Goal: Task Accomplishment & Management: Manage account settings

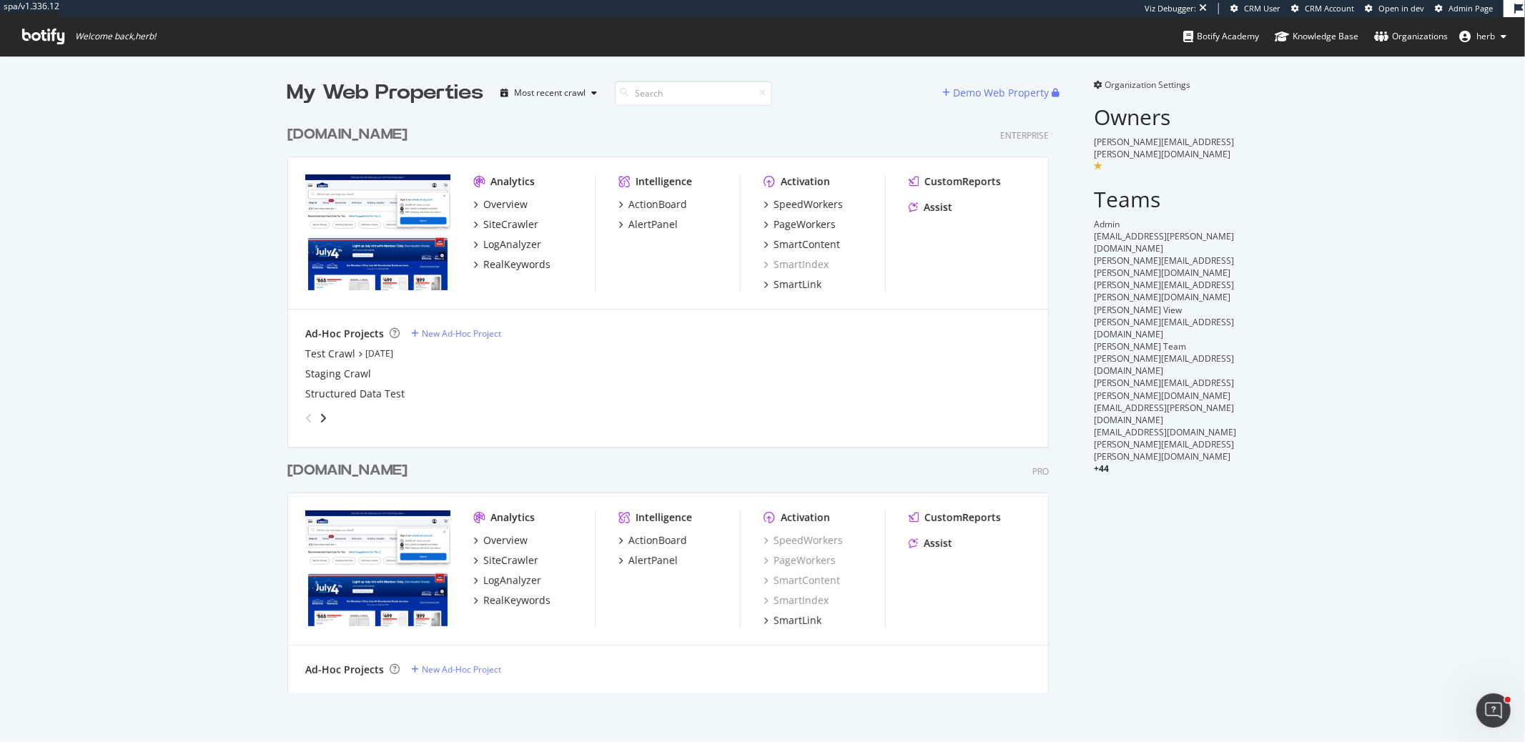
click at [387, 468] on div "[DOMAIN_NAME]" at bounding box center [347, 470] width 120 height 21
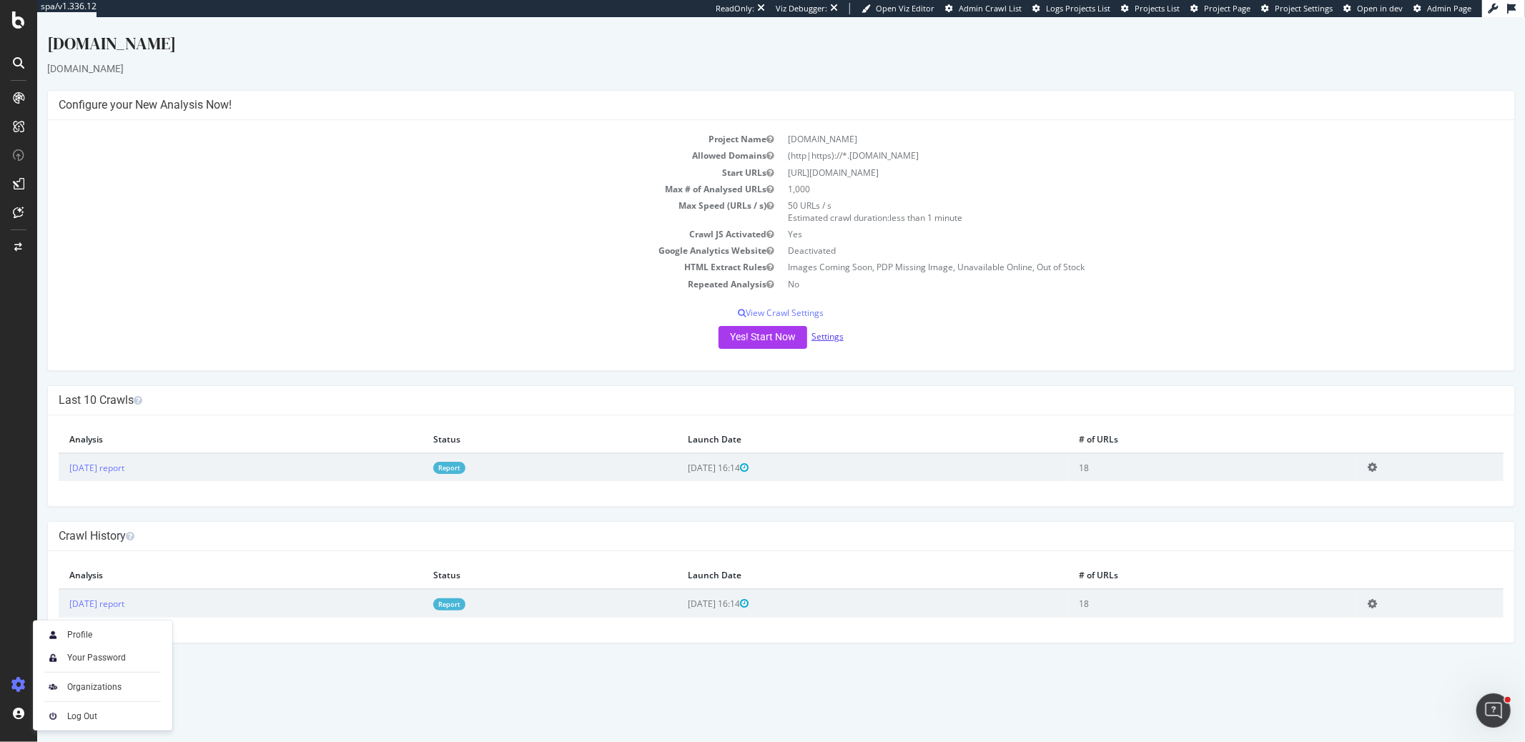
click at [836, 335] on link "Settings" at bounding box center [827, 336] width 32 height 12
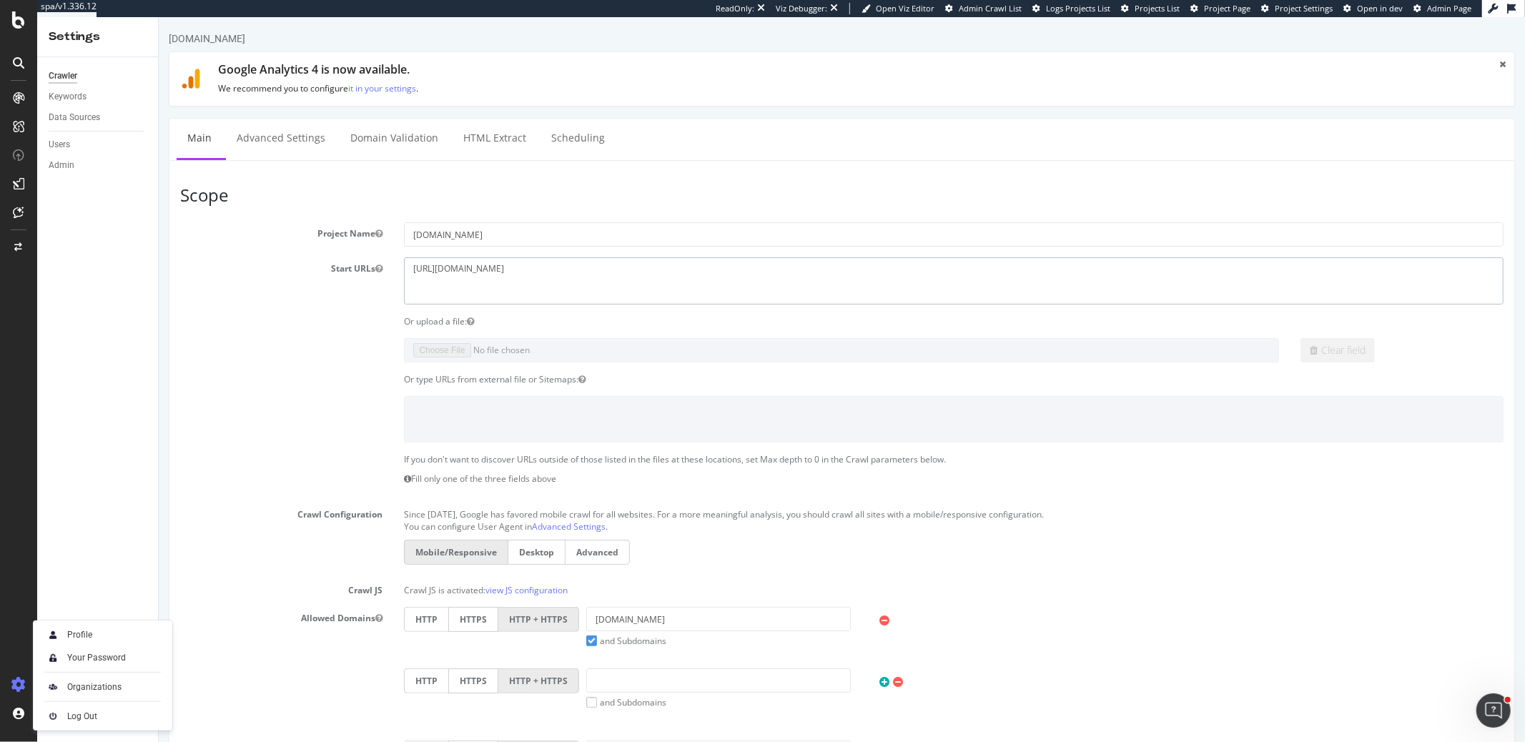
click at [595, 276] on textarea "https://www.lowes.com" at bounding box center [952, 280] width 1099 height 46
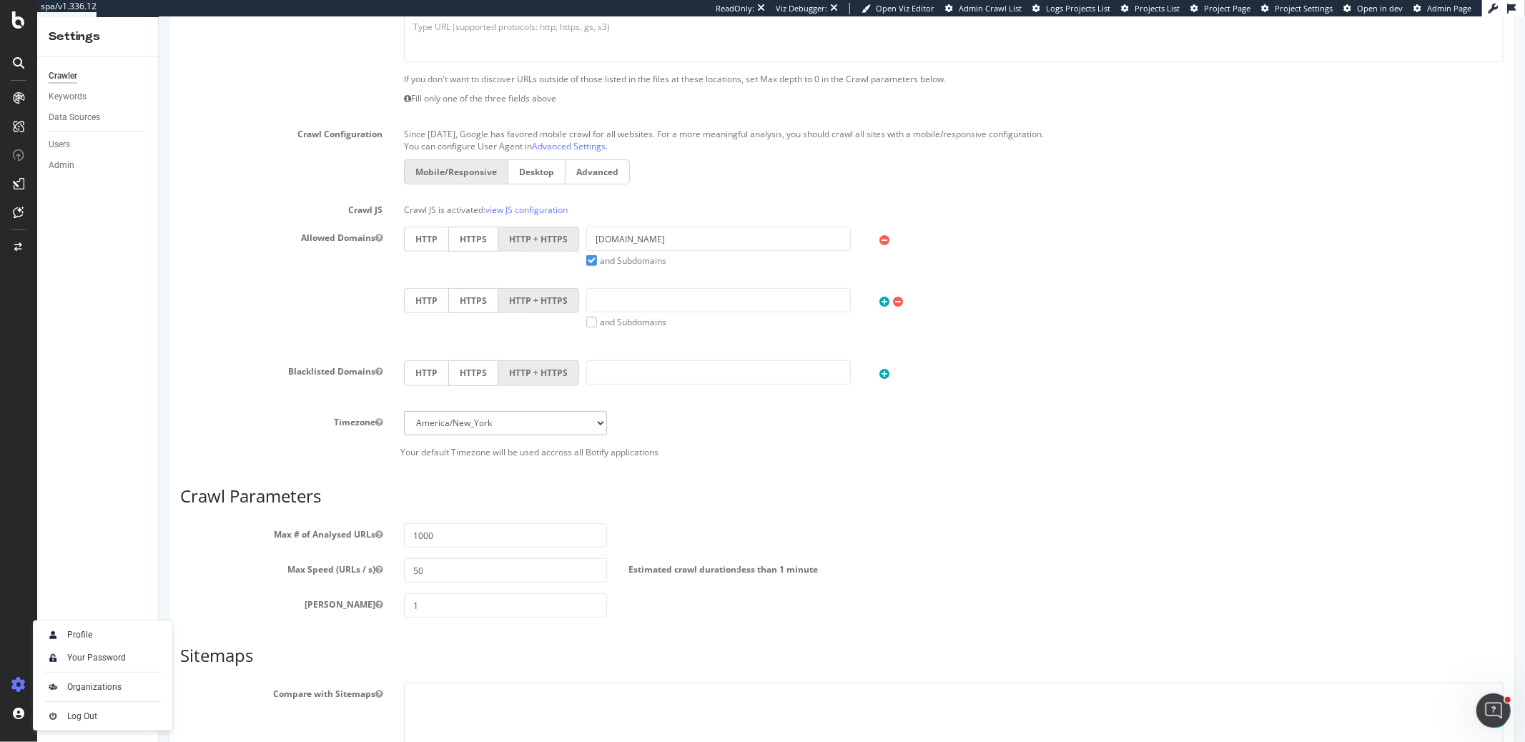
scroll to position [505, 0]
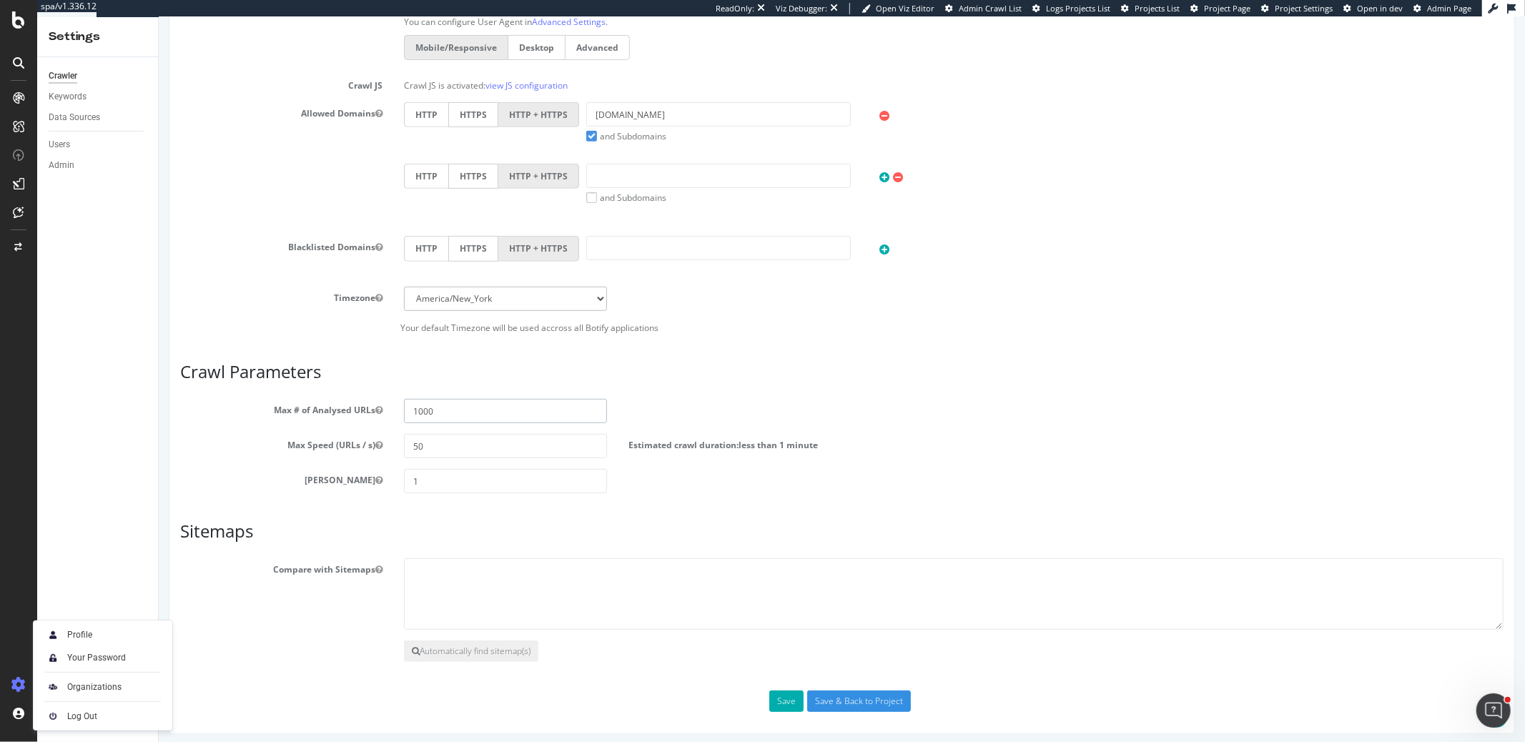
click at [451, 408] on input "1000" at bounding box center [504, 411] width 202 height 24
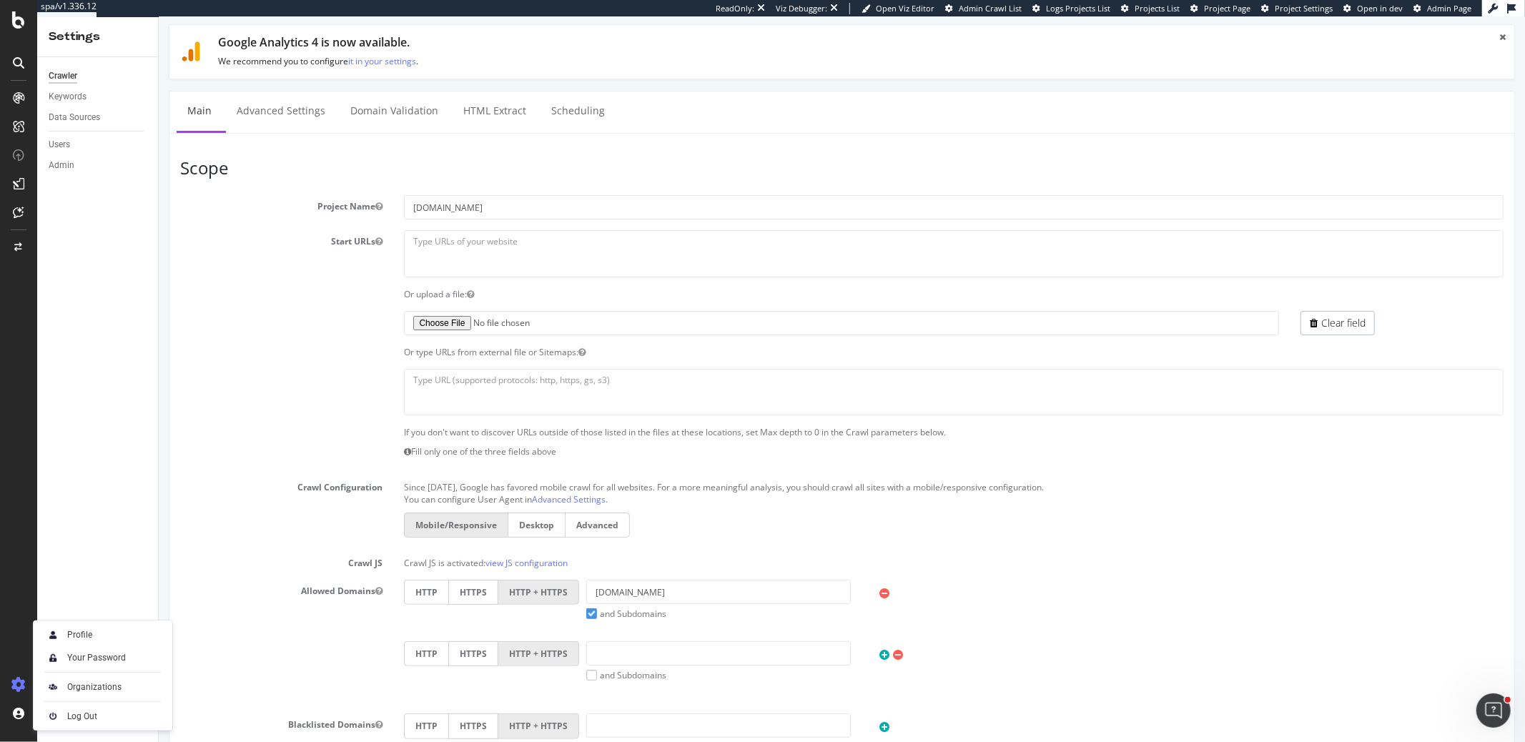
scroll to position [0, 0]
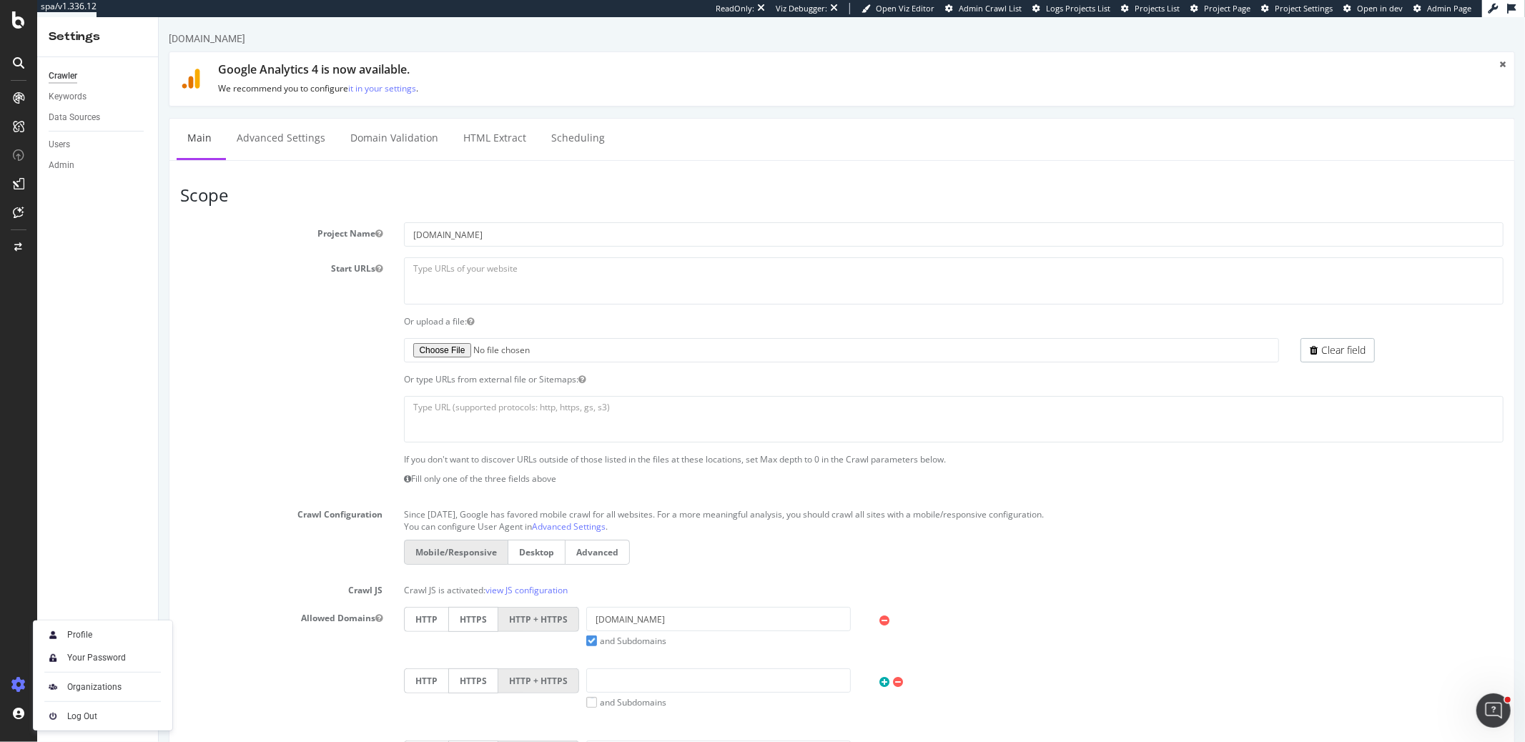
type input "700000"
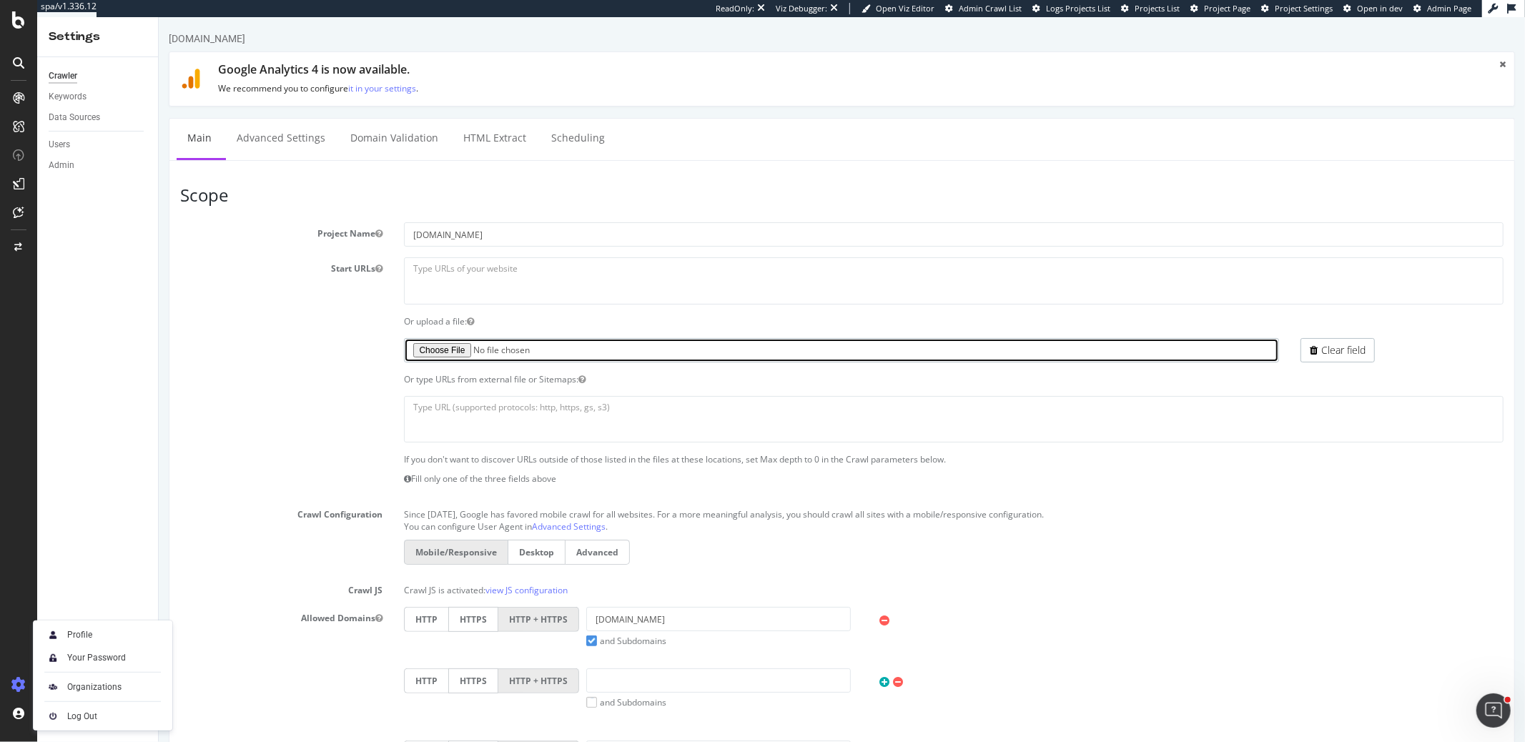
click at [462, 346] on input "file" at bounding box center [840, 350] width 875 height 24
type input "C:\fakepath\omni-to-lin-redirects-and-urls-and-canonicals-internal_all.txt"
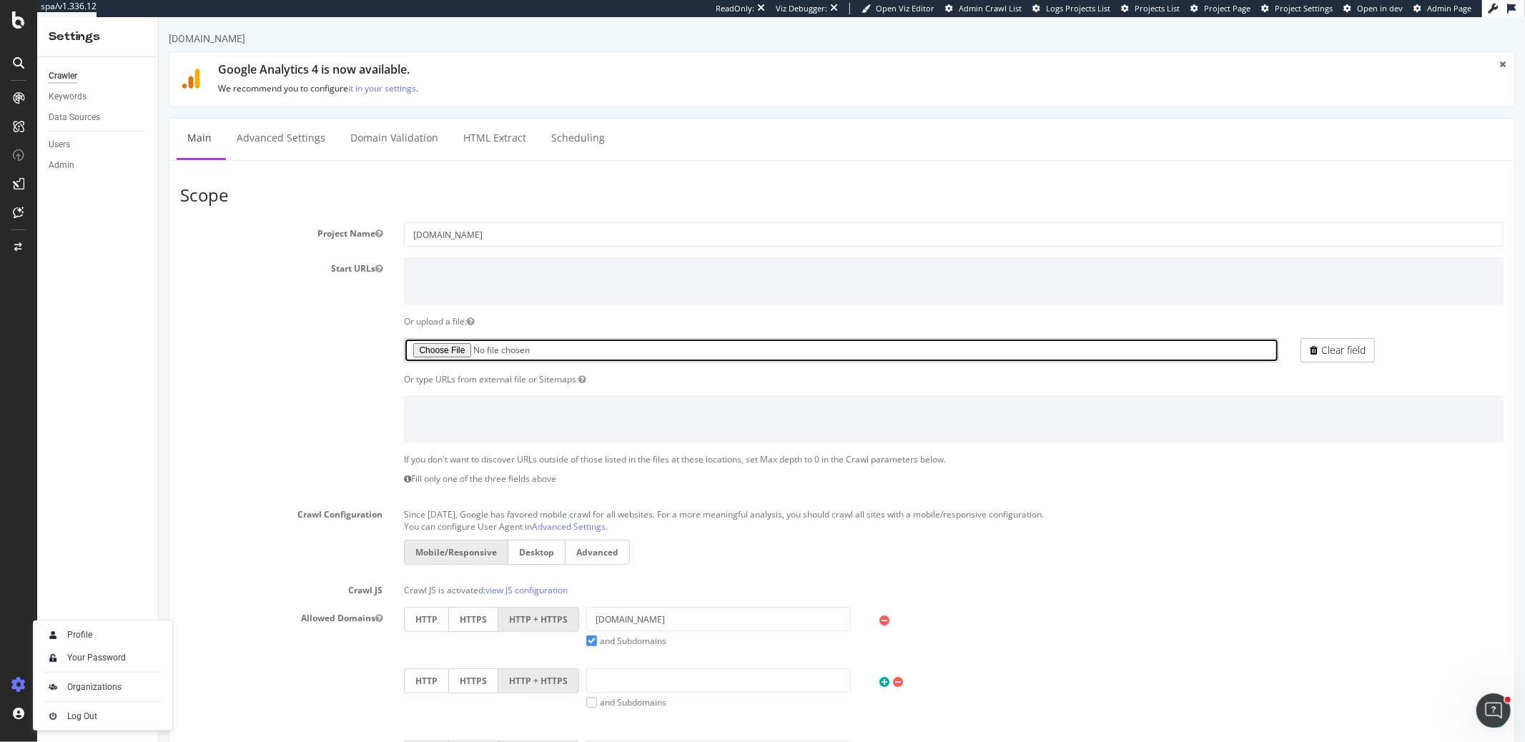
scroll to position [505, 0]
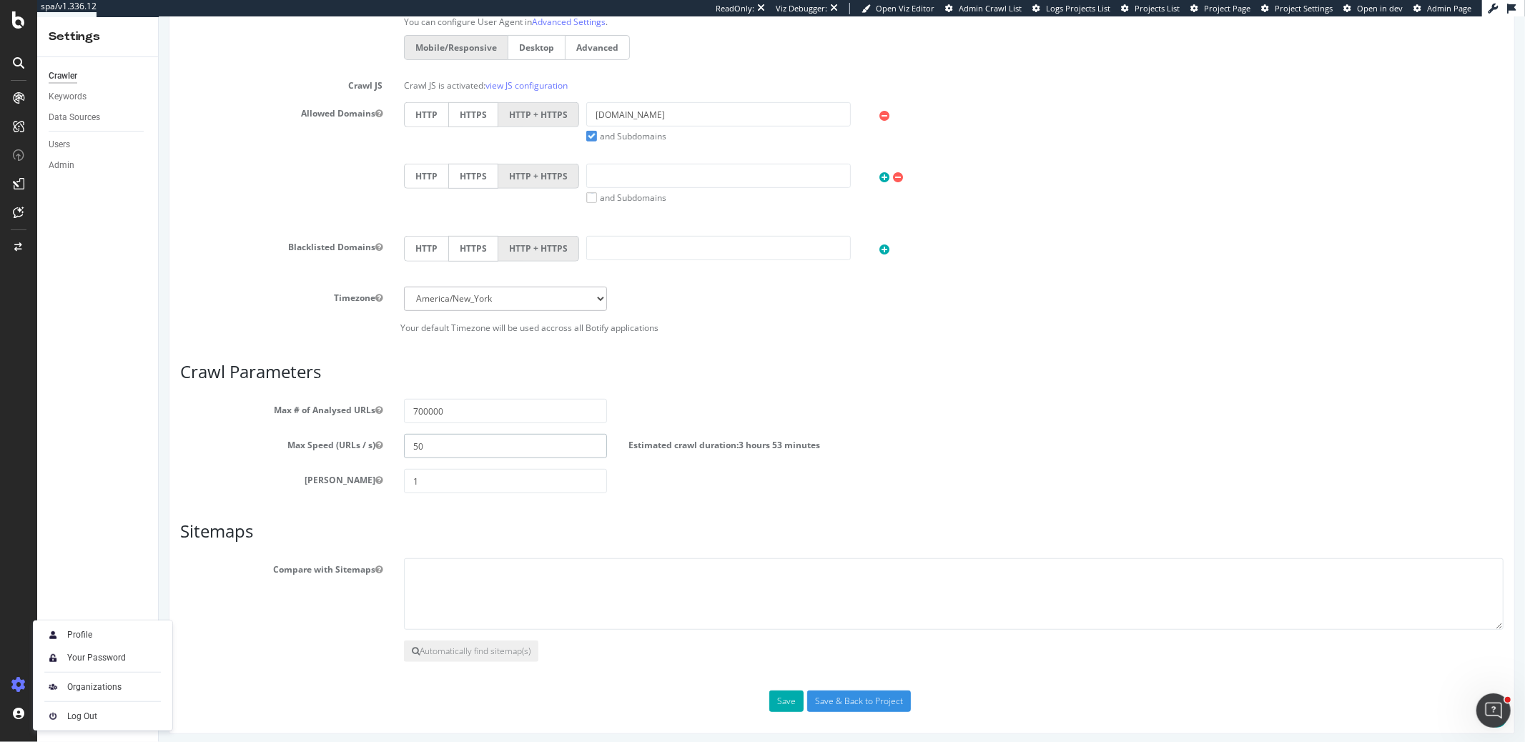
click at [432, 445] on input "50" at bounding box center [504, 446] width 202 height 24
type input "25"
click at [424, 478] on input "1" at bounding box center [504, 481] width 202 height 24
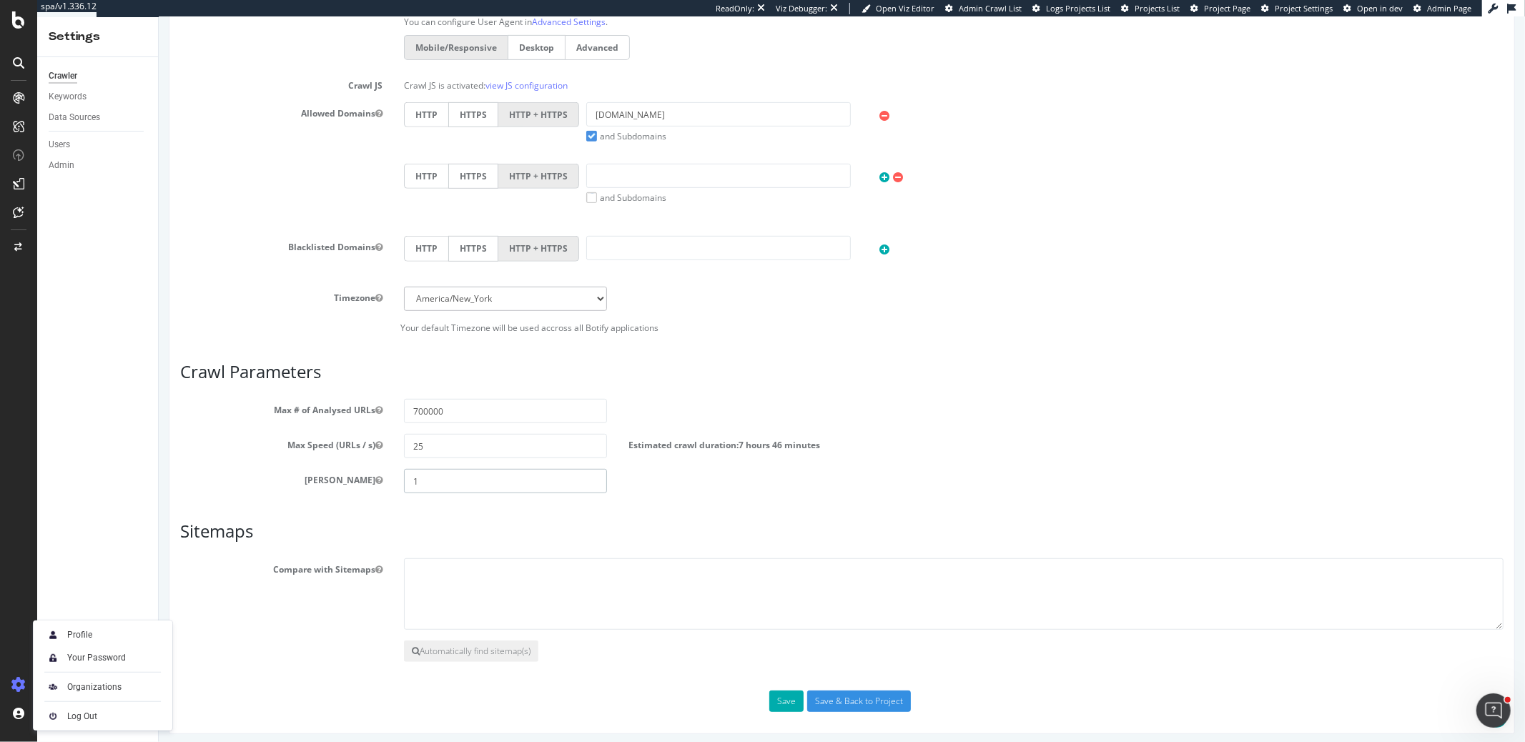
click at [424, 478] on input "1" at bounding box center [504, 481] width 202 height 24
type input "0"
click at [433, 510] on div "Scope Project Name www.lowessecondary.com Start URLs https://www.lowes.com Or u…" at bounding box center [840, 196] width 1323 height 1031
click at [780, 693] on button "Save" at bounding box center [785, 701] width 34 height 21
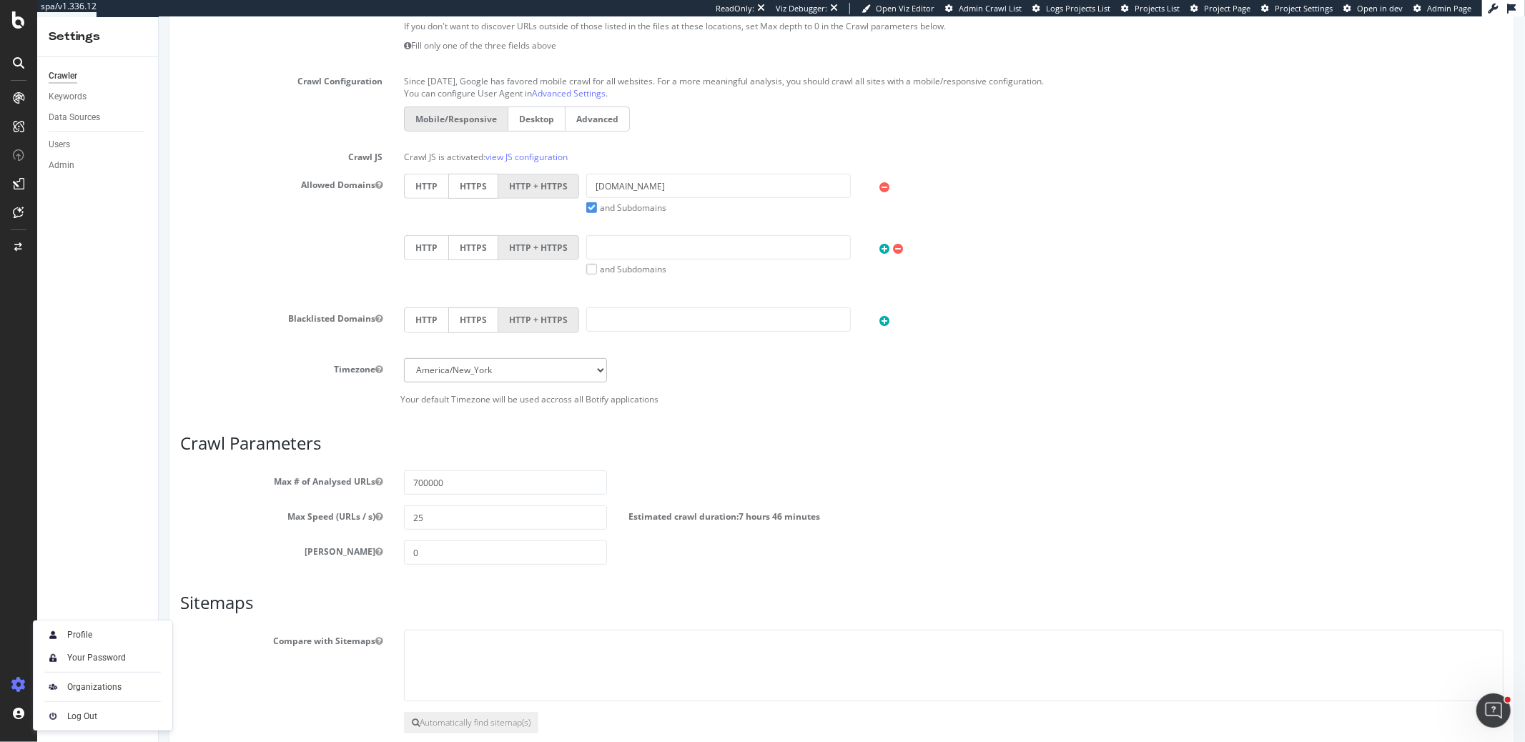
scroll to position [0, 0]
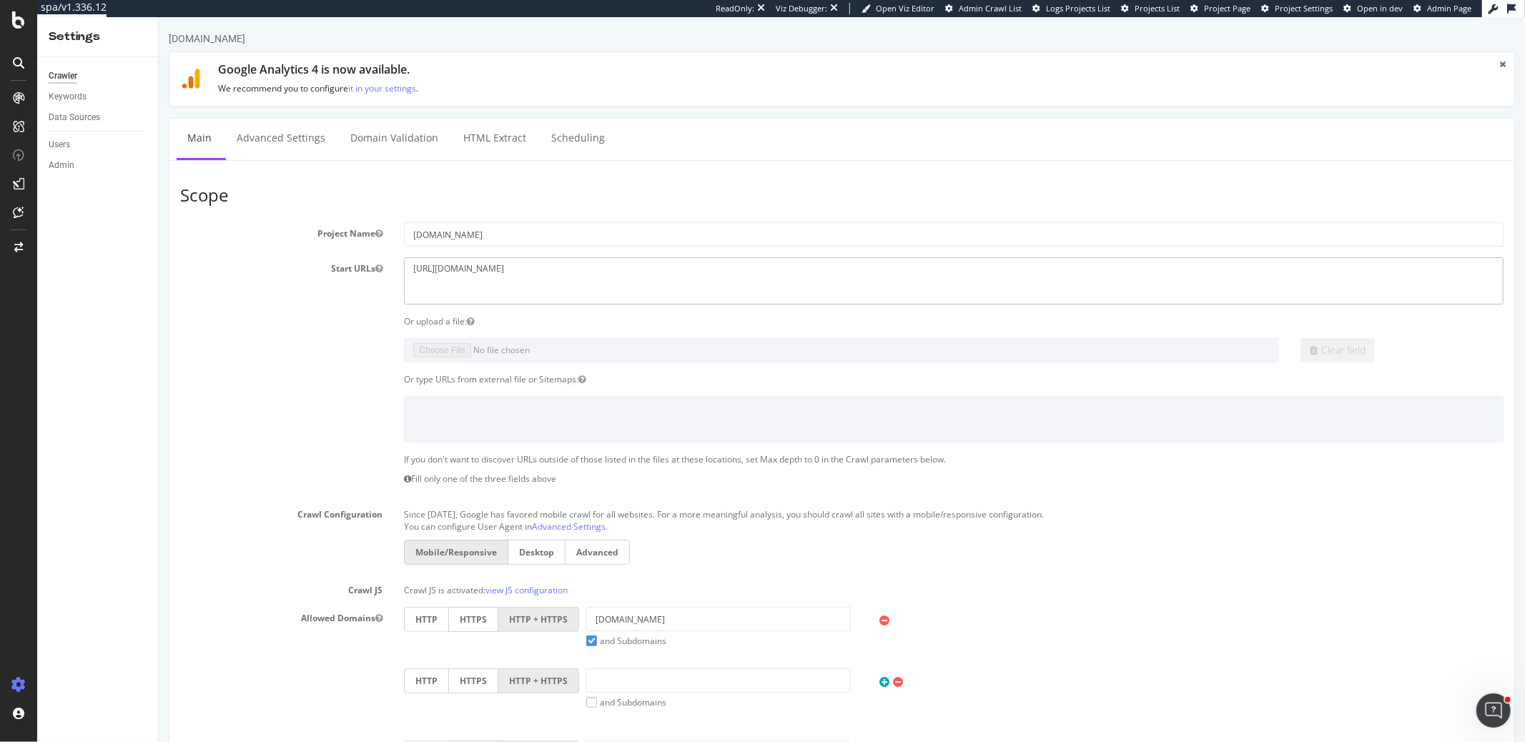
click at [521, 268] on textarea "https://www.lowes.com" at bounding box center [952, 280] width 1099 height 46
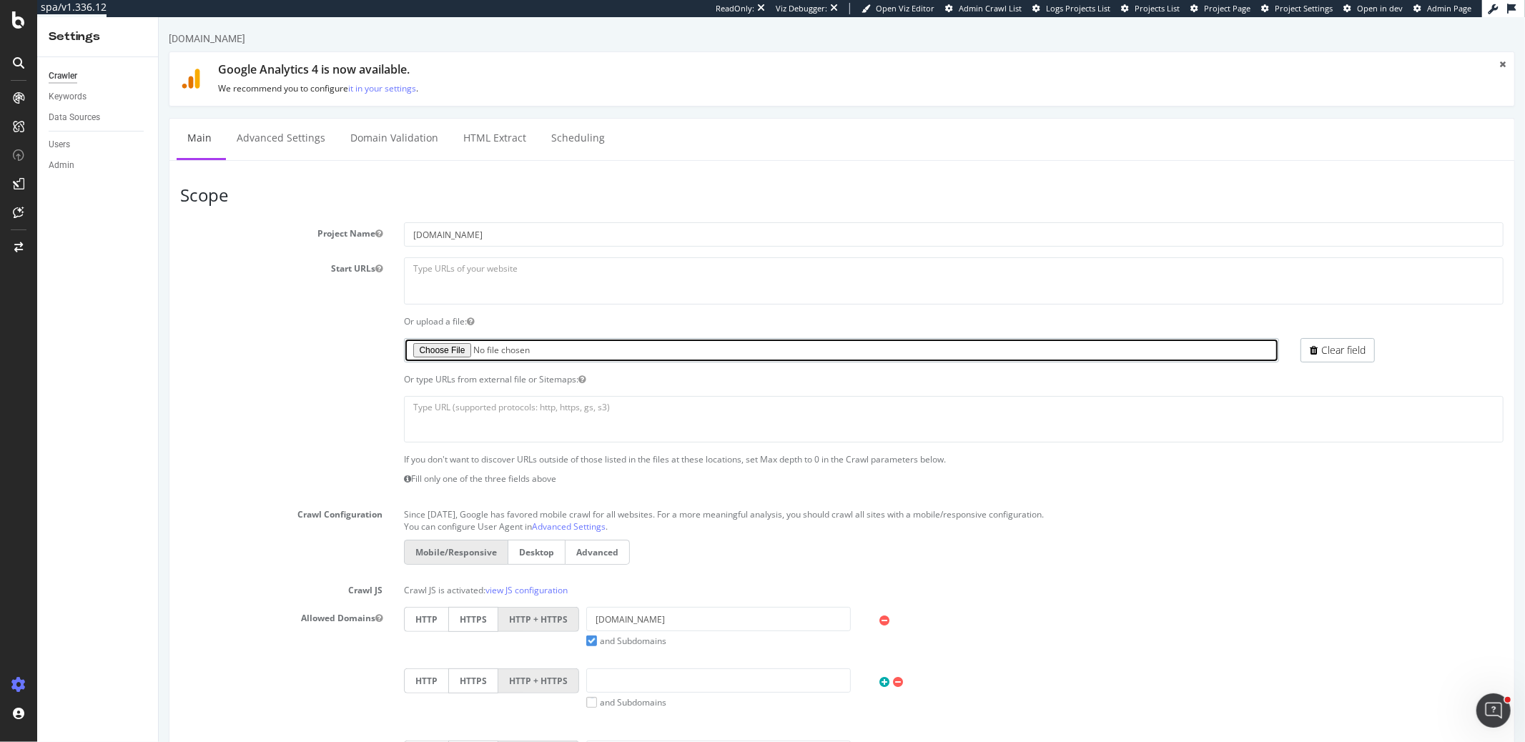
click at [440, 344] on input "file" at bounding box center [840, 350] width 875 height 24
type input "C:\fakepath\omni-to-lin-redirects-and-urls-and-canonicals-internal_all.txt"
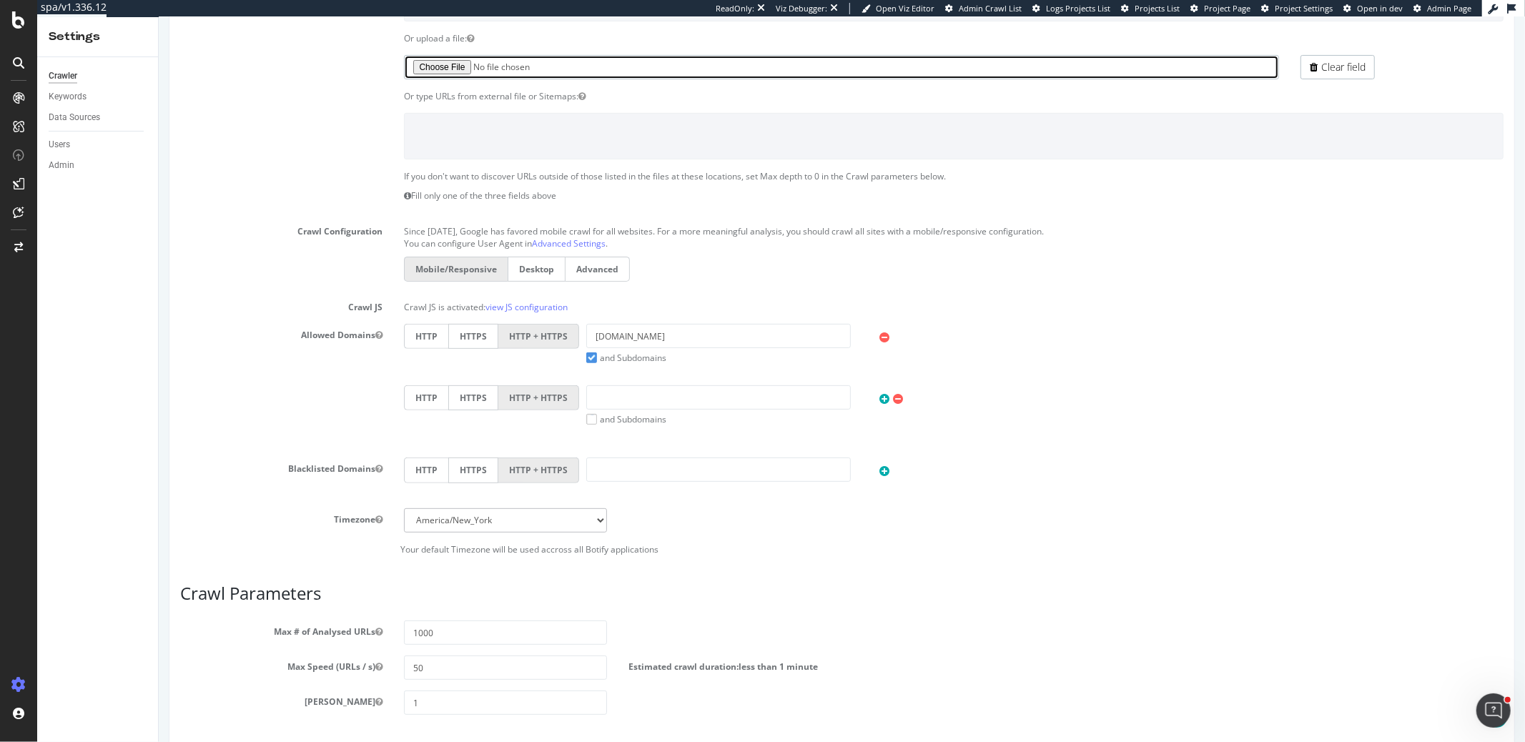
scroll to position [505, 0]
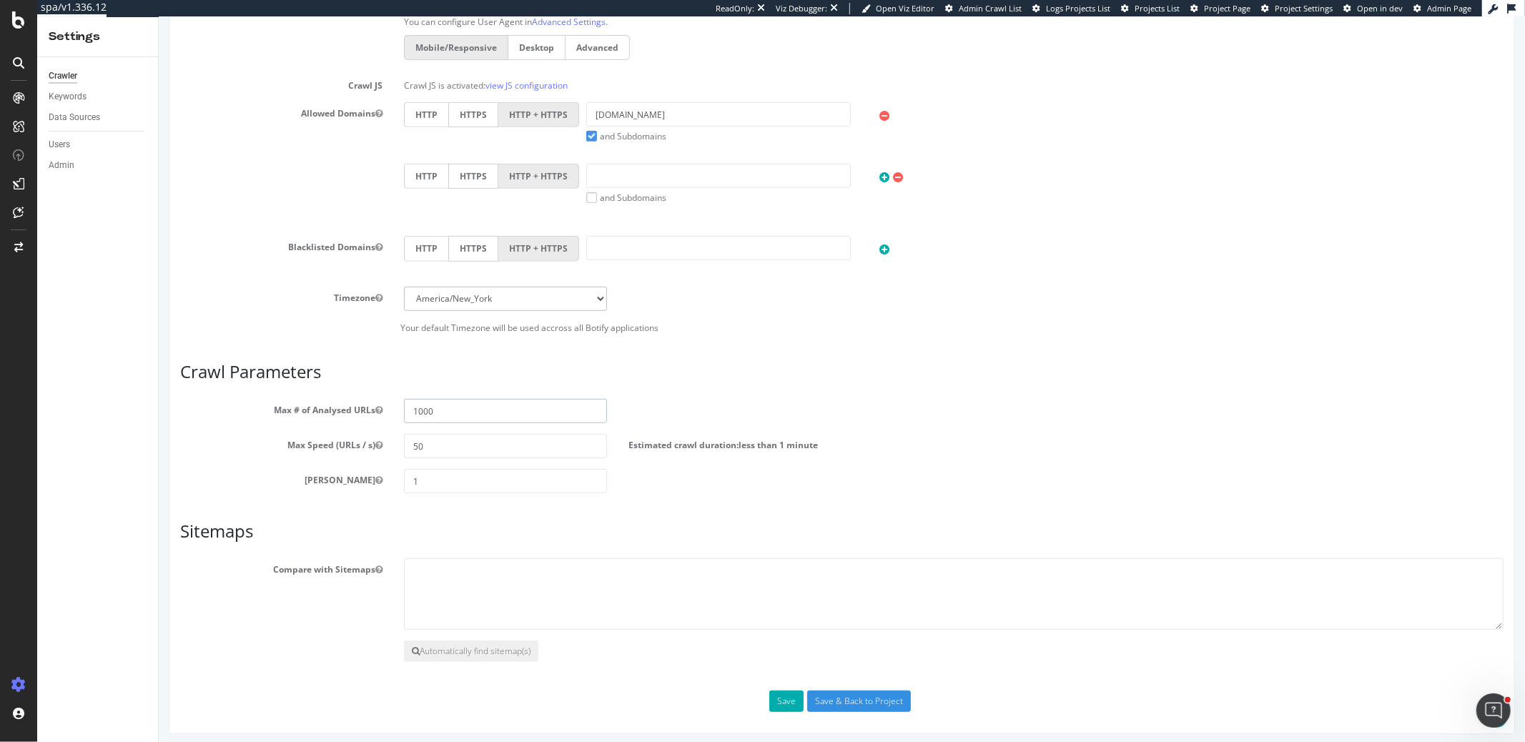
click at [465, 400] on input "1000" at bounding box center [504, 411] width 202 height 24
type input "700000"
click at [440, 445] on input "50" at bounding box center [504, 446] width 202 height 24
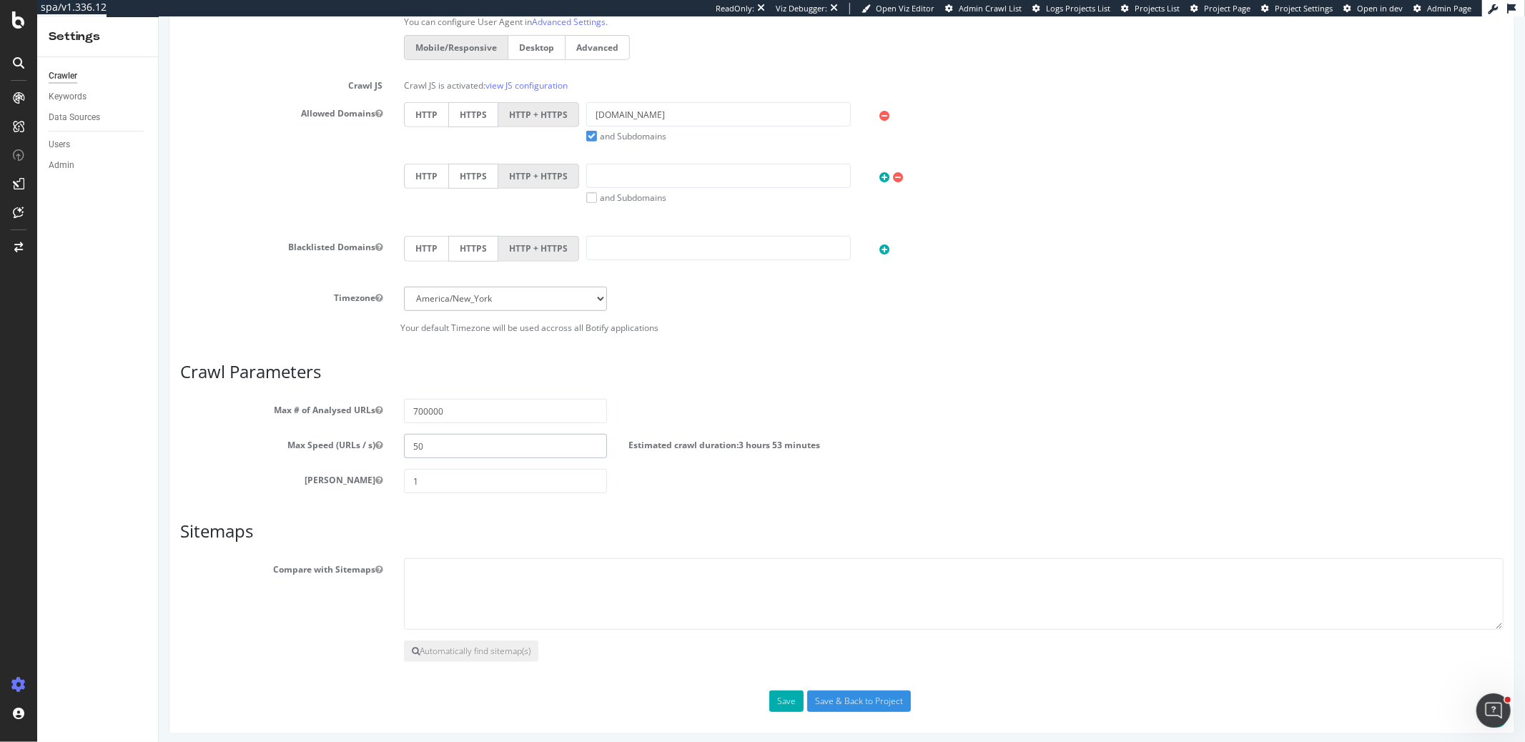
click at [440, 445] on input "50" at bounding box center [504, 446] width 202 height 24
type input "25"
click at [429, 478] on input "1" at bounding box center [504, 481] width 202 height 24
type input "0"
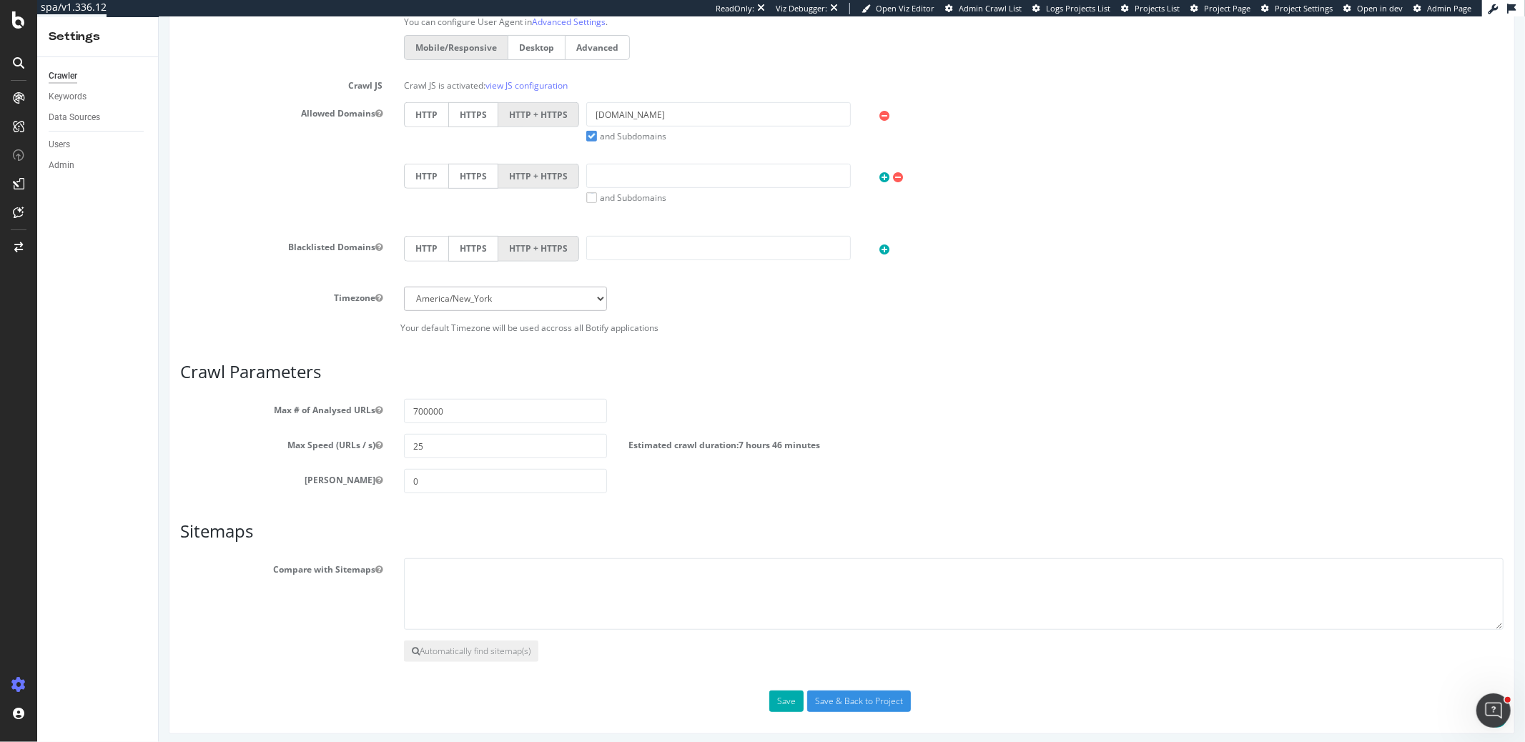
click at [465, 511] on div "Scope Project Name www.lowessecondary.com Start URLs https://www.lowes.com Or u…" at bounding box center [840, 196] width 1323 height 1031
click at [786, 698] on button "Save" at bounding box center [785, 701] width 34 height 21
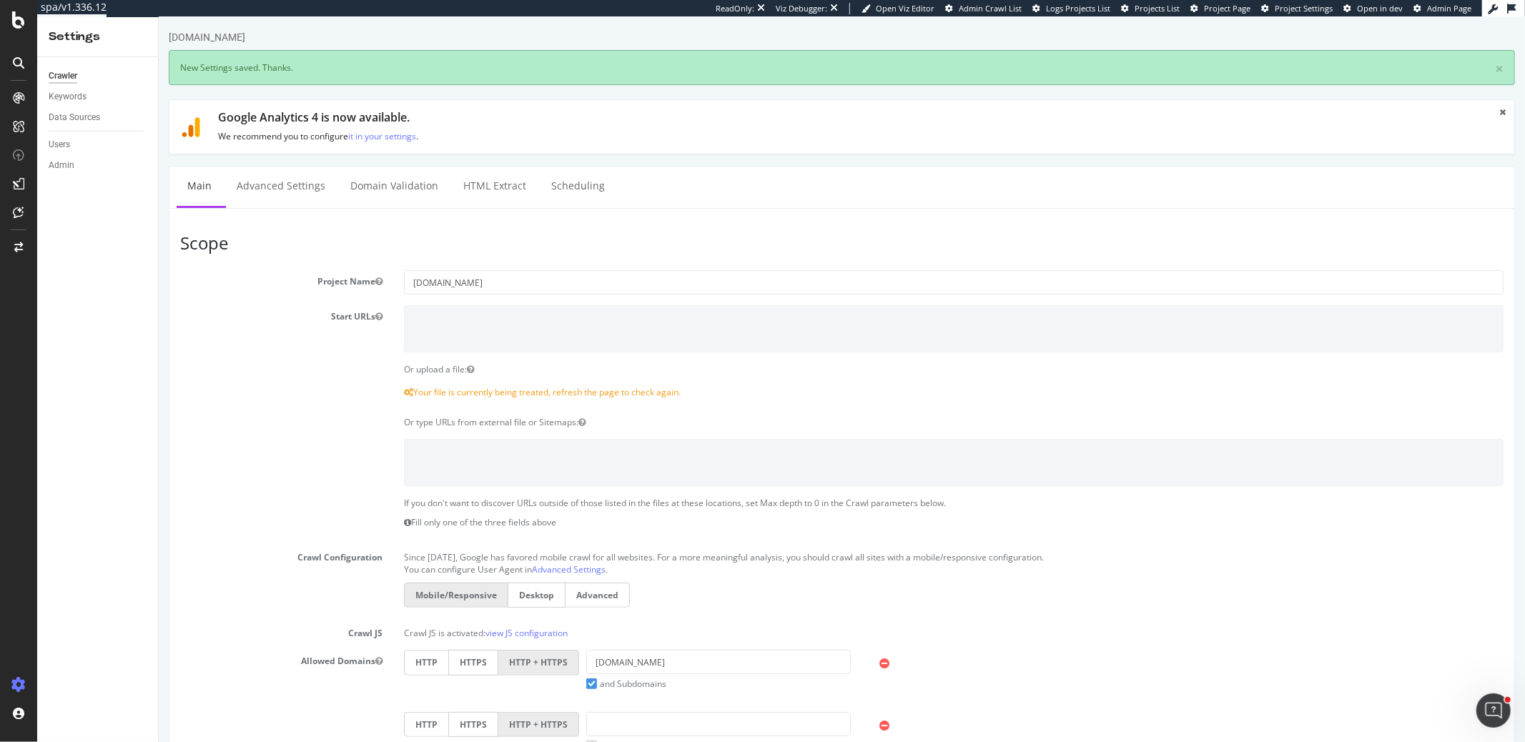
scroll to position [6, 0]
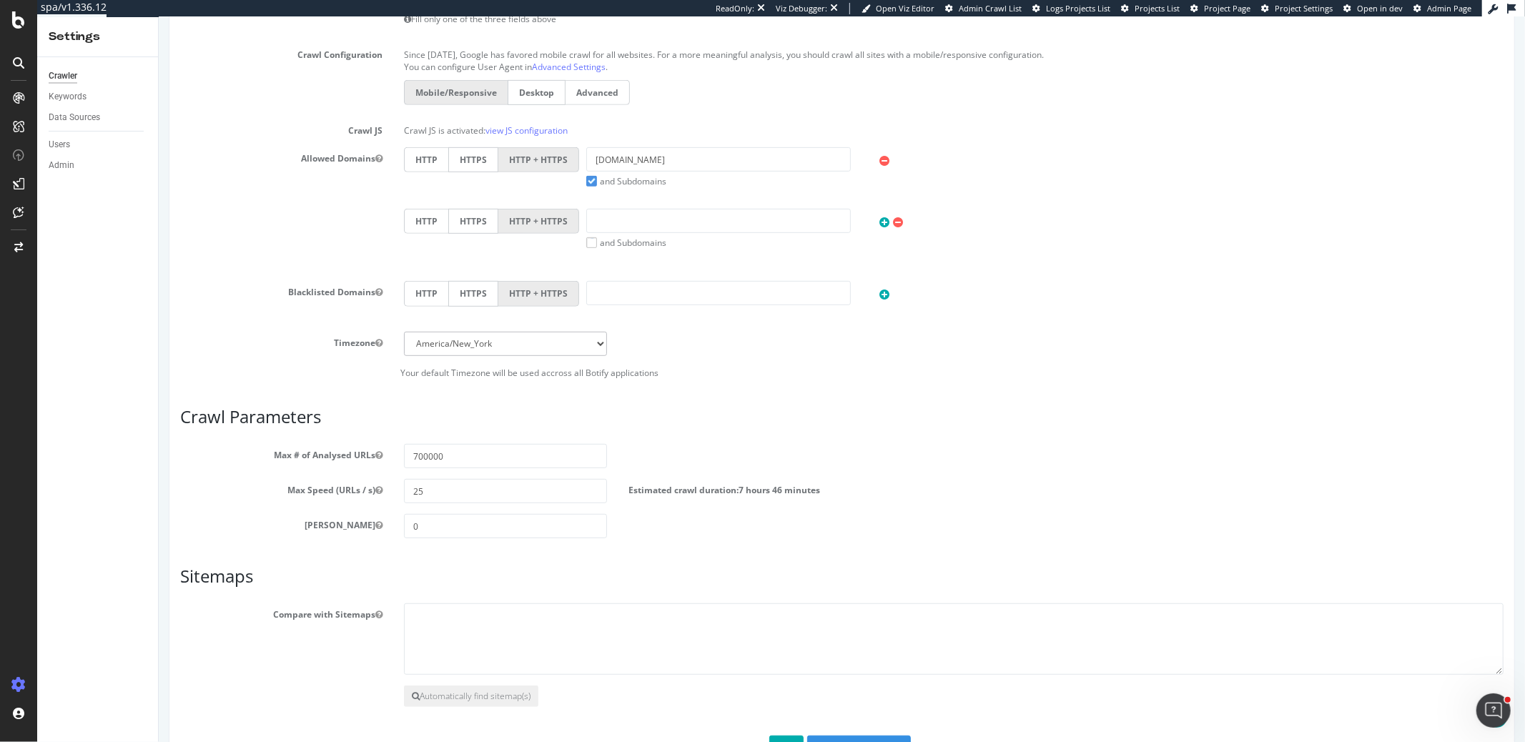
scroll to position [565, 0]
